Goal: Task Accomplishment & Management: Use online tool/utility

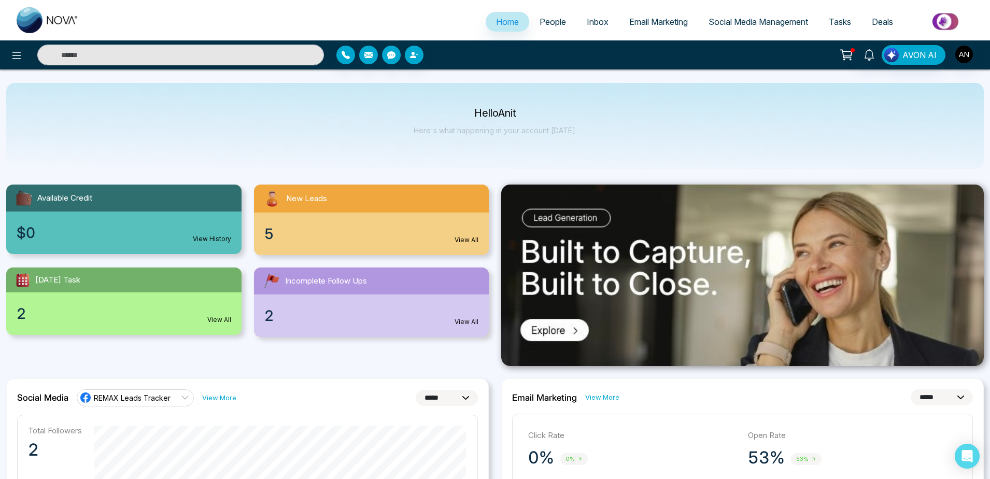
select select "*"
click at [587, 23] on span "Inbox" at bounding box center [598, 22] width 22 height 10
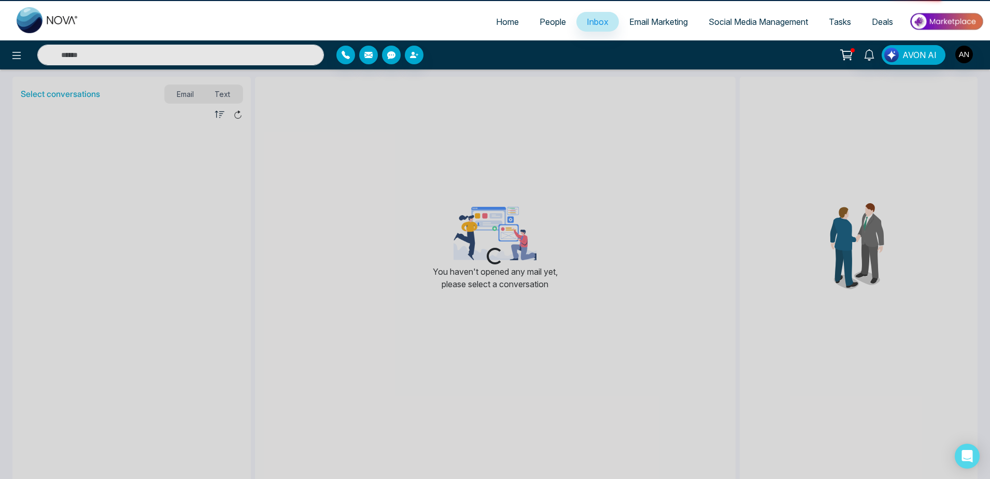
click at [655, 22] on span "Email Marketing" at bounding box center [658, 22] width 59 height 10
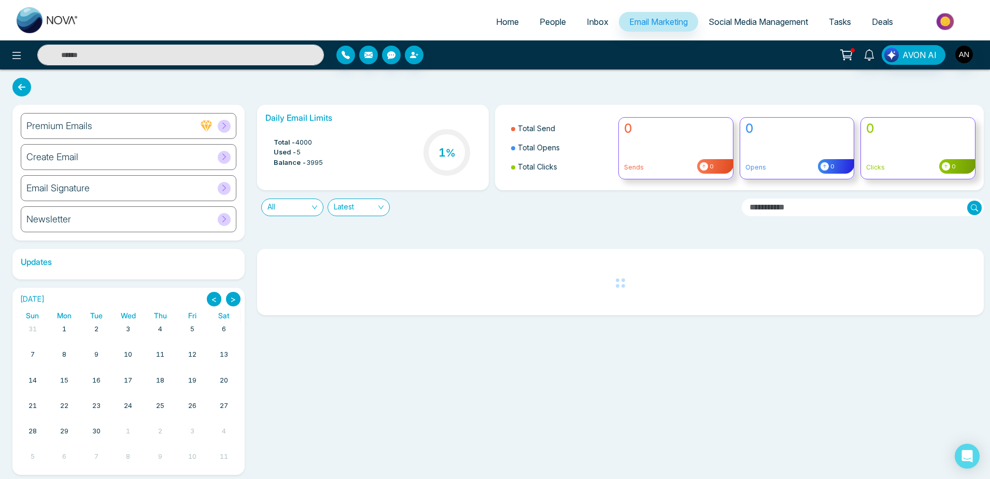
scroll to position [8, 0]
